Goal: Task Accomplishment & Management: Use online tool/utility

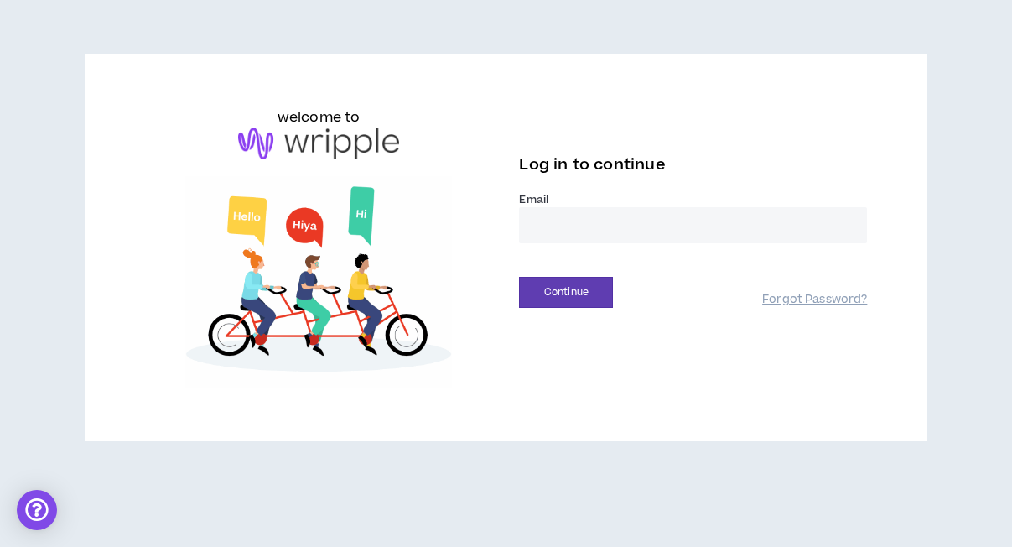
click at [586, 223] on input "email" at bounding box center [693, 225] width 348 height 36
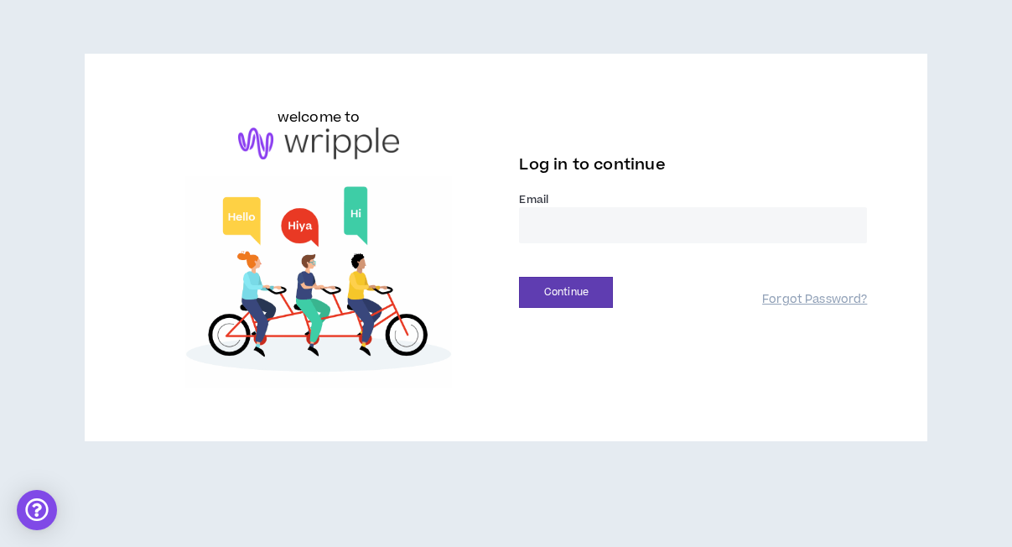
type input "**********"
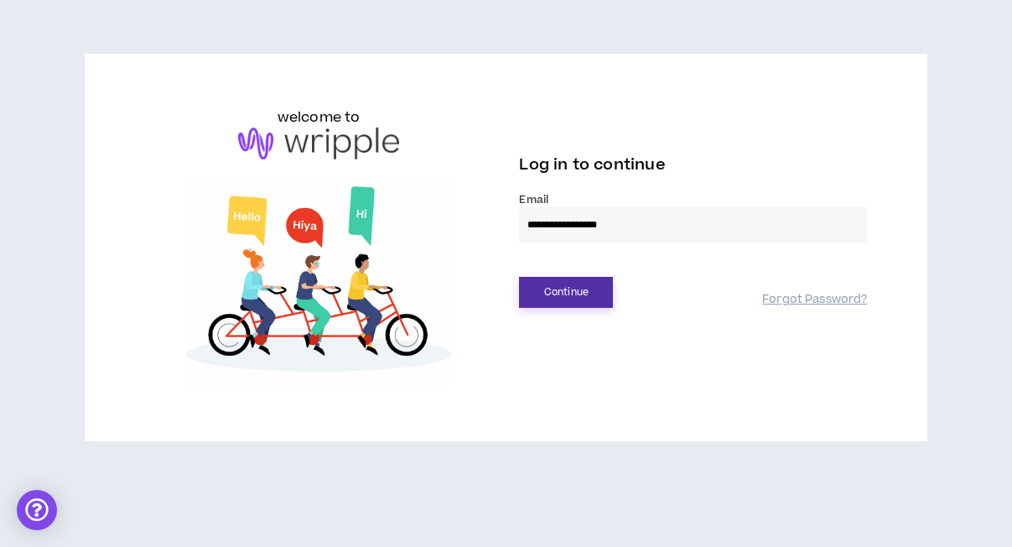
click at [584, 293] on button "Continue" at bounding box center [566, 292] width 94 height 31
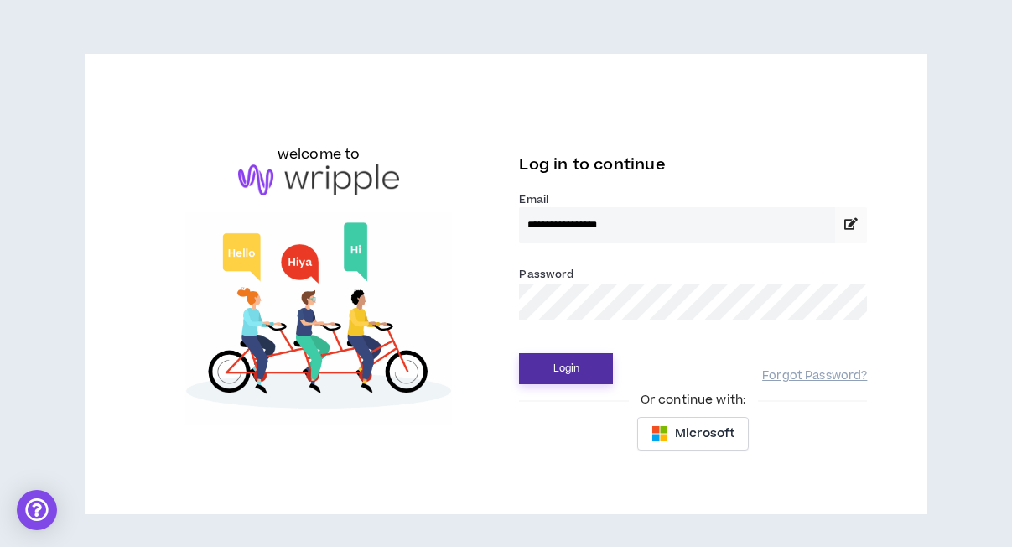
click at [574, 365] on button "Login" at bounding box center [566, 368] width 94 height 31
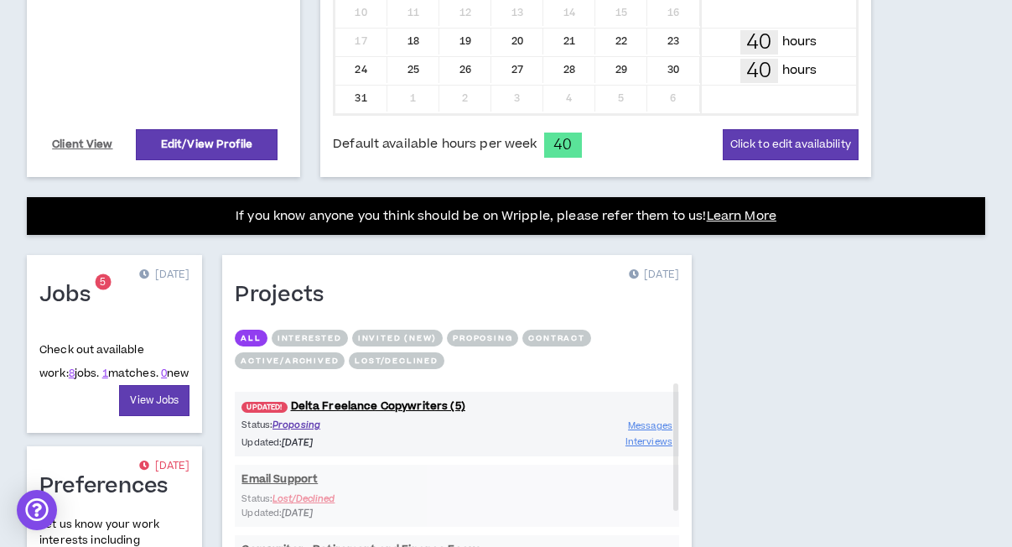
scroll to position [535, 0]
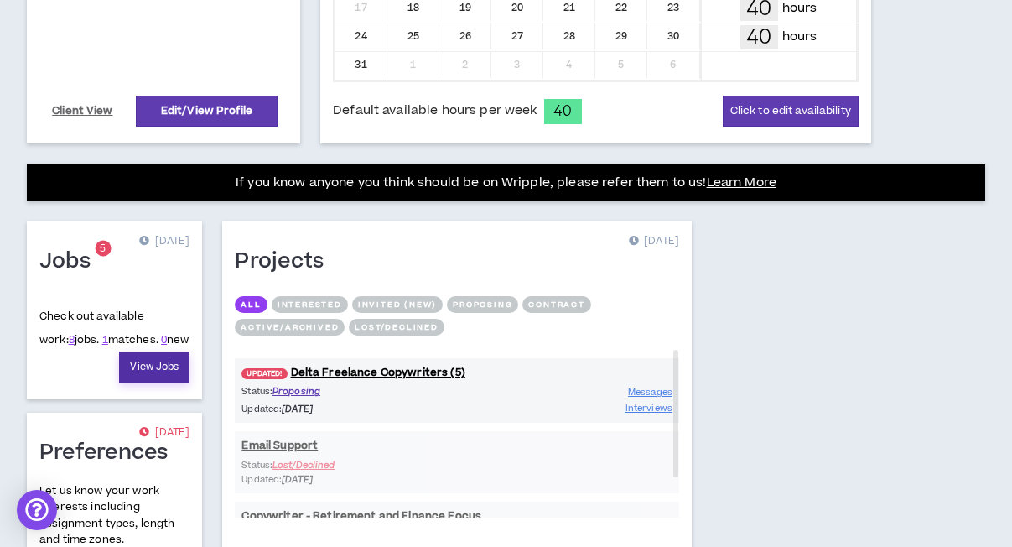
click at [151, 367] on link "View Jobs" at bounding box center [154, 366] width 70 height 31
